Goal: Task Accomplishment & Management: Manage account settings

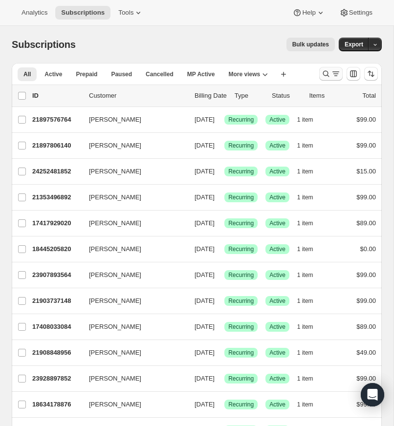
click at [324, 72] on icon "Search and filter results" at bounding box center [326, 74] width 10 height 10
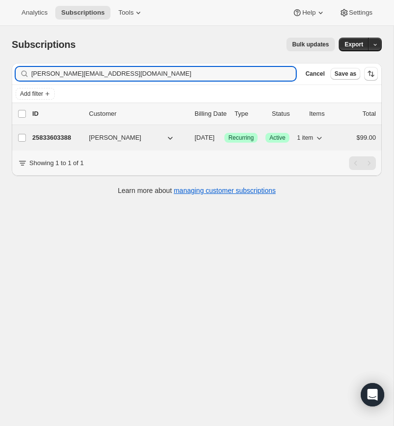
type input "[PERSON_NAME][EMAIL_ADDRESS][DOMAIN_NAME]"
click at [58, 137] on p "25833603388" at bounding box center [56, 138] width 49 height 10
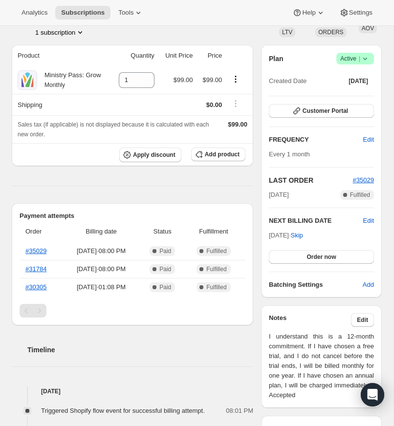
scroll to position [62, 0]
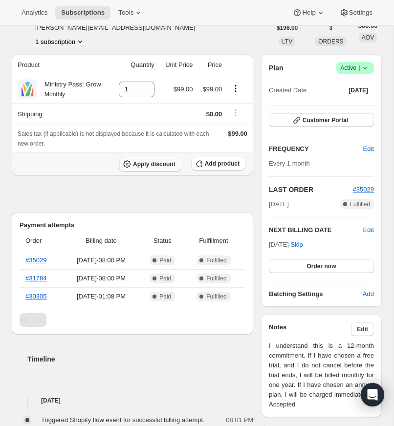
click at [146, 168] on span "Apply discount" at bounding box center [154, 164] width 42 height 8
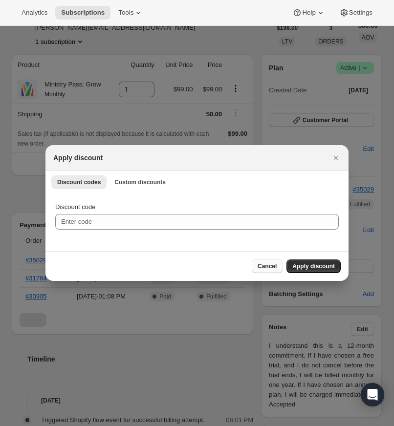
click at [268, 266] on span "Cancel" at bounding box center [266, 266] width 19 height 8
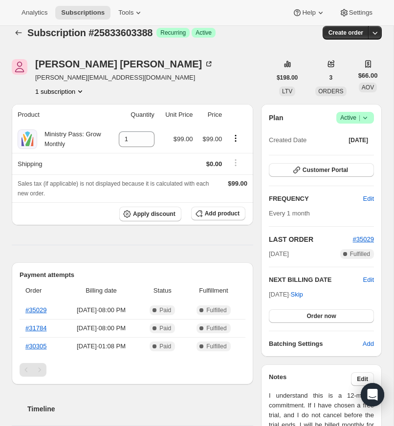
scroll to position [0, 0]
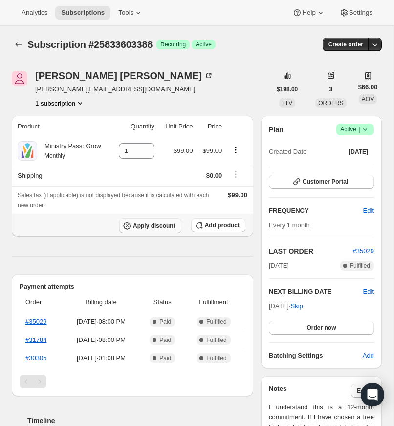
click at [153, 230] on span "Apply discount" at bounding box center [154, 226] width 42 height 8
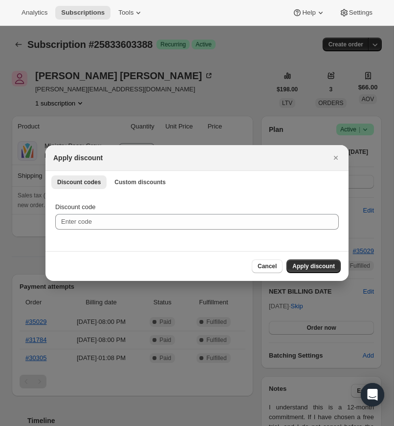
click at [140, 175] on li "Custom discounts" at bounding box center [139, 182] width 63 height 14
click at [137, 180] on span "Custom discounts" at bounding box center [139, 182] width 51 height 8
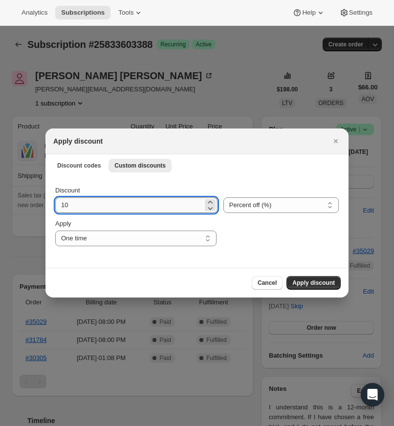
click at [57, 206] on input "10" at bounding box center [128, 205] width 147 height 16
type input "30"
click at [326, 204] on select "Percent off (%) Amount off ($)" at bounding box center [280, 205] width 115 height 16
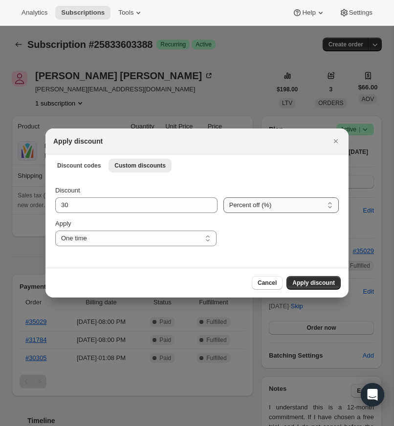
select select "fixed"
click at [223, 197] on select "Percent off (%) Amount off ($)" at bounding box center [280, 205] width 115 height 16
click at [207, 238] on select "One time Specify instances... Indefinitely" at bounding box center [135, 239] width 161 height 16
select select "specific"
click at [55, 231] on select "One time Specify instances... Indefinitely" at bounding box center [135, 239] width 161 height 16
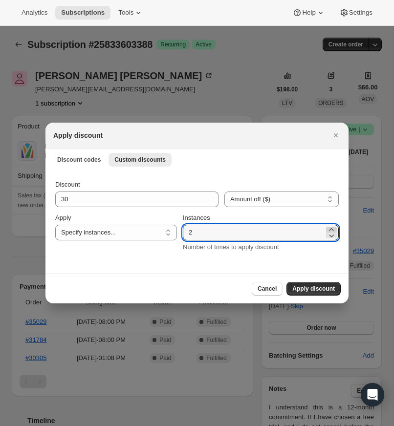
click at [331, 228] on icon ":rbd:" at bounding box center [331, 229] width 4 height 2
click at [331, 229] on icon ":rbd:" at bounding box center [331, 229] width 4 height 2
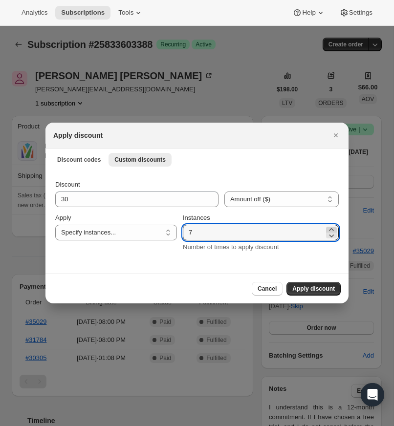
click at [331, 229] on icon ":rbd:" at bounding box center [331, 229] width 4 height 2
type input "10"
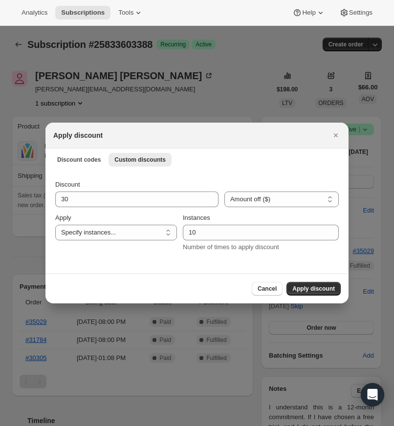
click at [311, 264] on div "Discount 30 Percent off (%) Amount off ($) Amount off ($) Apply One time Specif…" at bounding box center [196, 222] width 303 height 104
click at [312, 289] on span "Apply discount" at bounding box center [313, 289] width 42 height 8
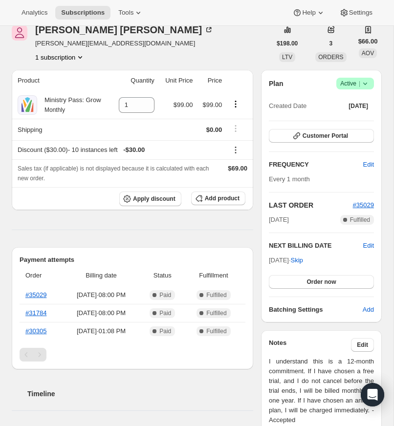
scroll to position [71, 0]
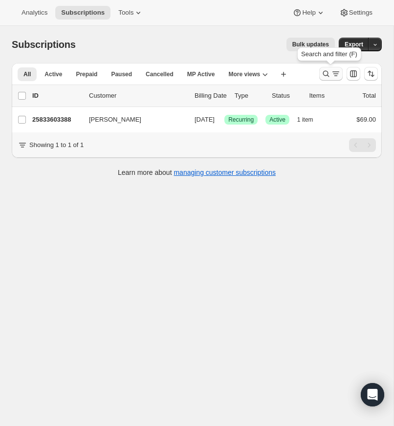
click at [324, 71] on icon "Search and filter results" at bounding box center [326, 74] width 10 height 10
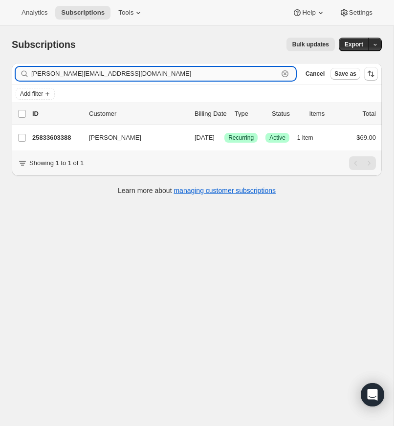
drag, startPoint x: 287, startPoint y: 73, endPoint x: 282, endPoint y: 72, distance: 4.9
click at [287, 73] on icon "button" at bounding box center [285, 74] width 10 height 10
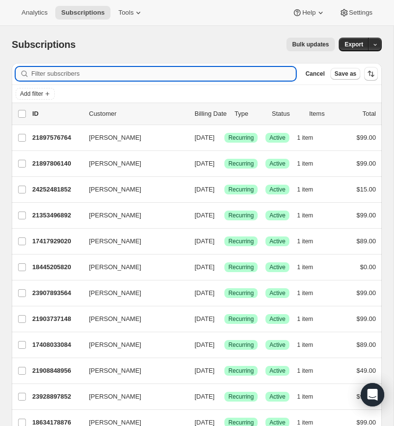
paste input "[EMAIL_ADDRESS][DOMAIN_NAME]"
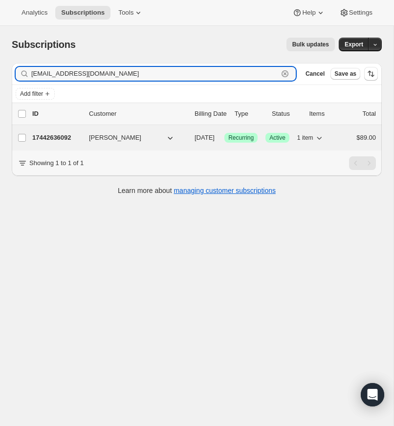
type input "[EMAIL_ADDRESS][DOMAIN_NAME]"
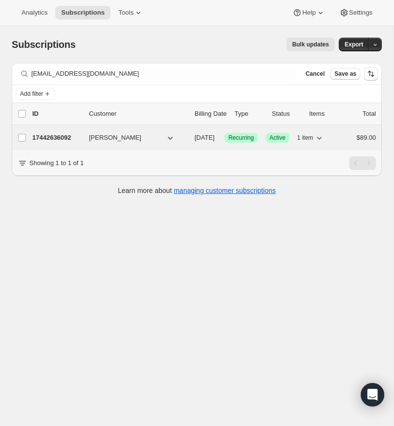
click at [58, 139] on p "17442636092" at bounding box center [56, 138] width 49 height 10
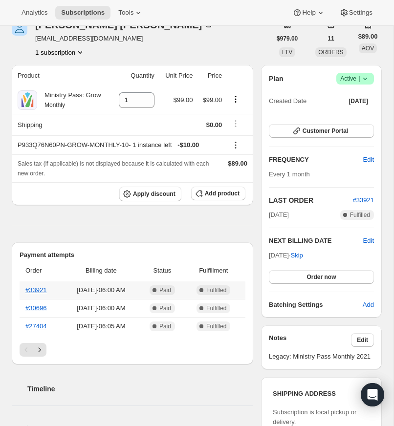
scroll to position [11, 0]
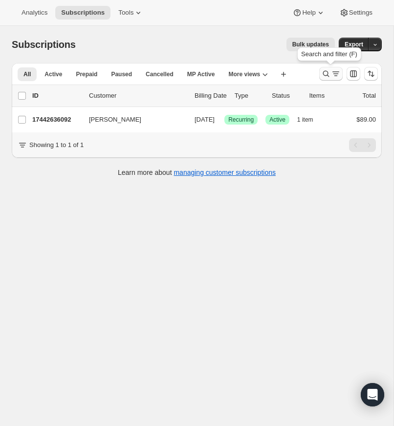
click at [322, 71] on icon "Search and filter results" at bounding box center [326, 74] width 10 height 10
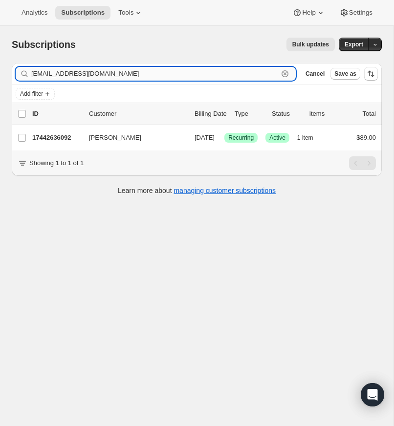
drag, startPoint x: 285, startPoint y: 71, endPoint x: 188, endPoint y: 70, distance: 97.2
click at [285, 71] on icon "button" at bounding box center [285, 74] width 10 height 10
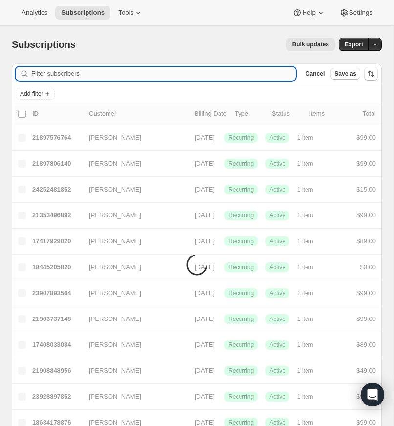
paste input "[EMAIL_ADDRESS][PERSON_NAME][DOMAIN_NAME]"
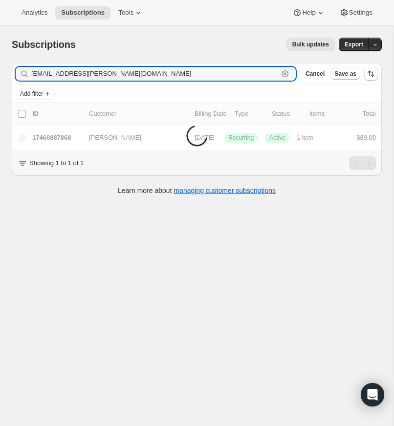
type input "[EMAIL_ADDRESS][PERSON_NAME][DOMAIN_NAME]"
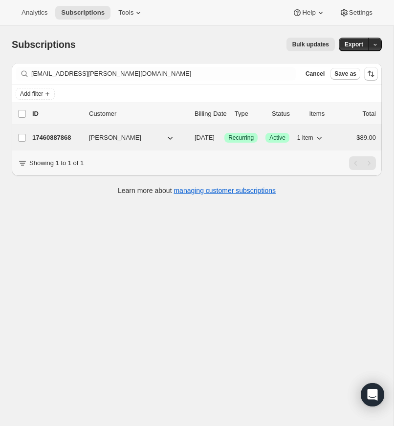
click at [55, 134] on p "17460887868" at bounding box center [56, 138] width 49 height 10
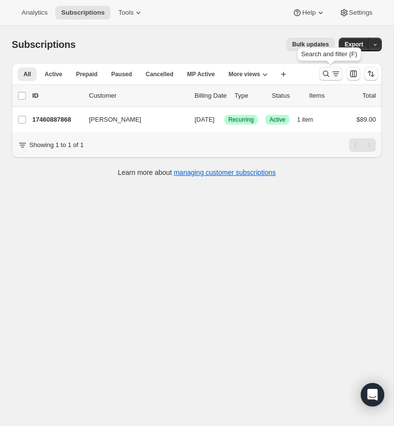
click at [327, 71] on icon "Search and filter results" at bounding box center [326, 74] width 10 height 10
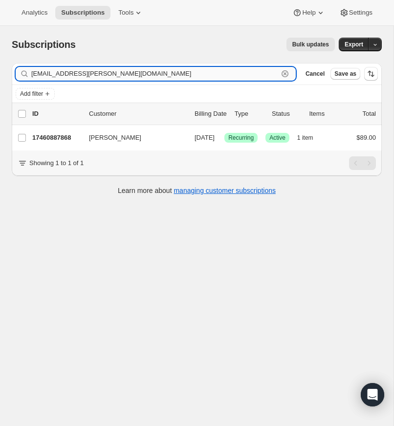
drag, startPoint x: 286, startPoint y: 74, endPoint x: 245, endPoint y: 79, distance: 41.4
click at [286, 74] on icon "button" at bounding box center [285, 74] width 10 height 10
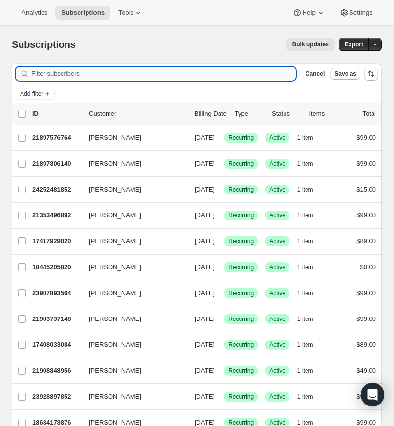
paste input "[PERSON_NAME][EMAIL_ADDRESS][PERSON_NAME][DOMAIN_NAME]"
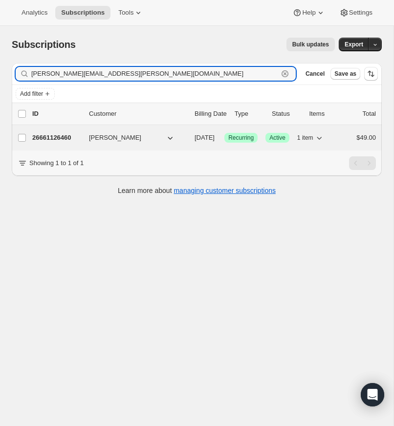
type input "[PERSON_NAME][EMAIL_ADDRESS][PERSON_NAME][DOMAIN_NAME]"
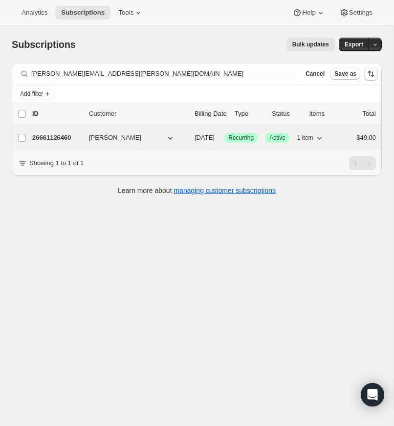
click at [61, 137] on p "26661126460" at bounding box center [56, 138] width 49 height 10
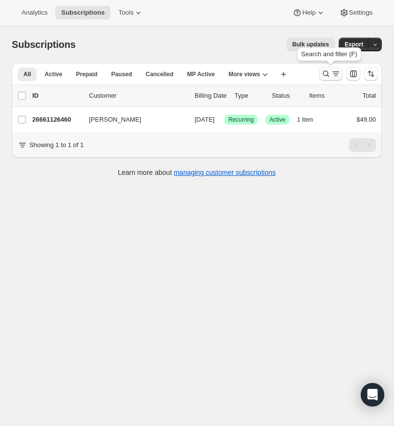
click at [324, 71] on icon "Search and filter results" at bounding box center [326, 74] width 6 height 6
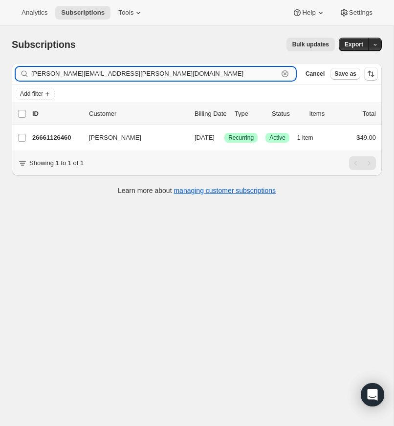
click at [285, 71] on icon "button" at bounding box center [284, 73] width 7 height 7
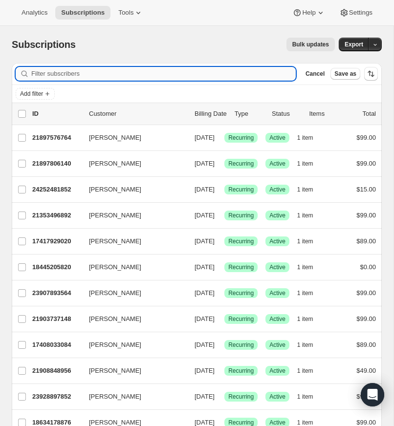
paste input "[EMAIL_ADDRESS][DOMAIN_NAME]"
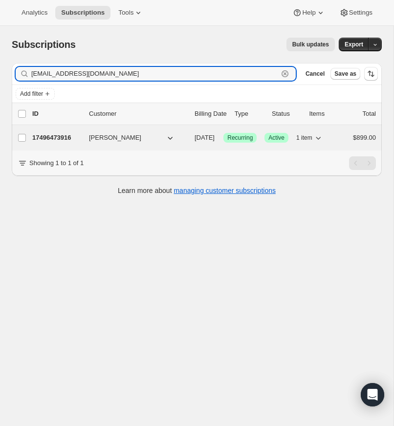
type input "[EMAIL_ADDRESS][DOMAIN_NAME]"
click at [64, 135] on p "17496473916" at bounding box center [56, 138] width 49 height 10
